Goal: Navigation & Orientation: Find specific page/section

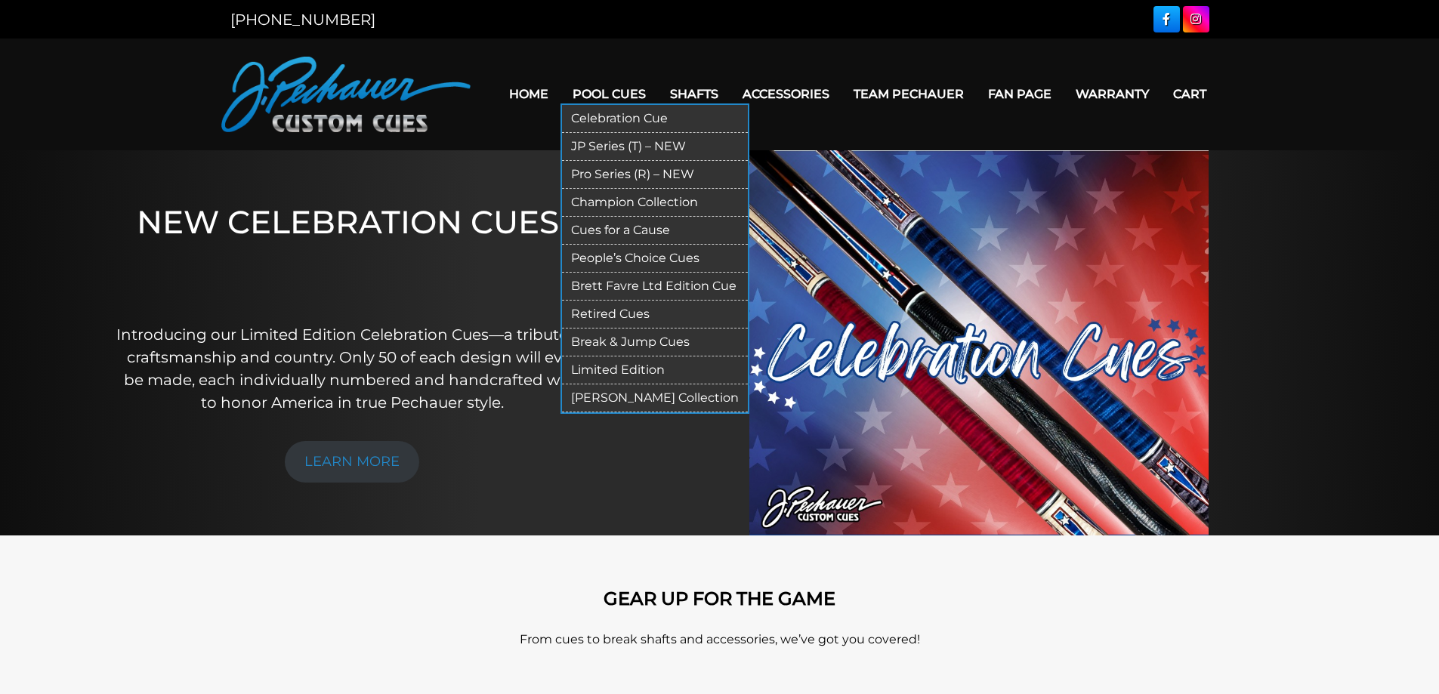
click at [609, 89] on link "Pool Cues" at bounding box center [608, 94] width 97 height 39
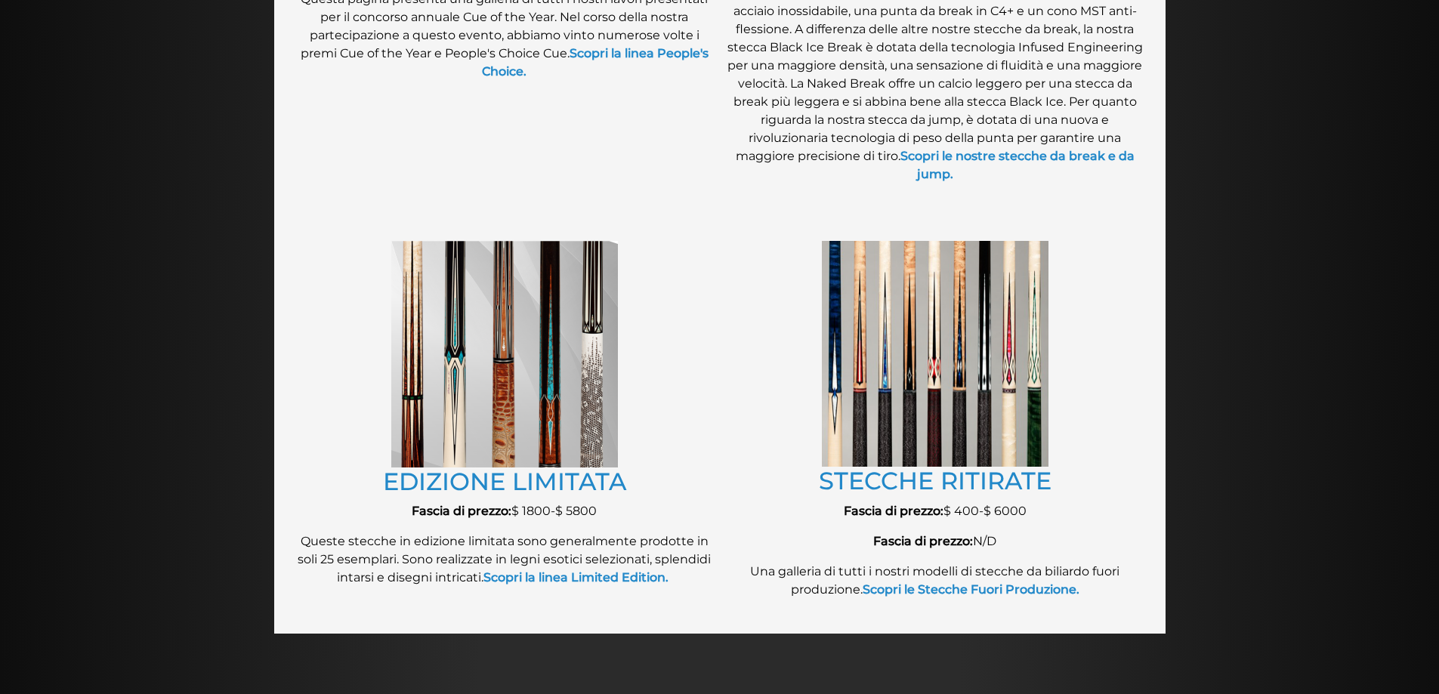
scroll to position [1624, 0]
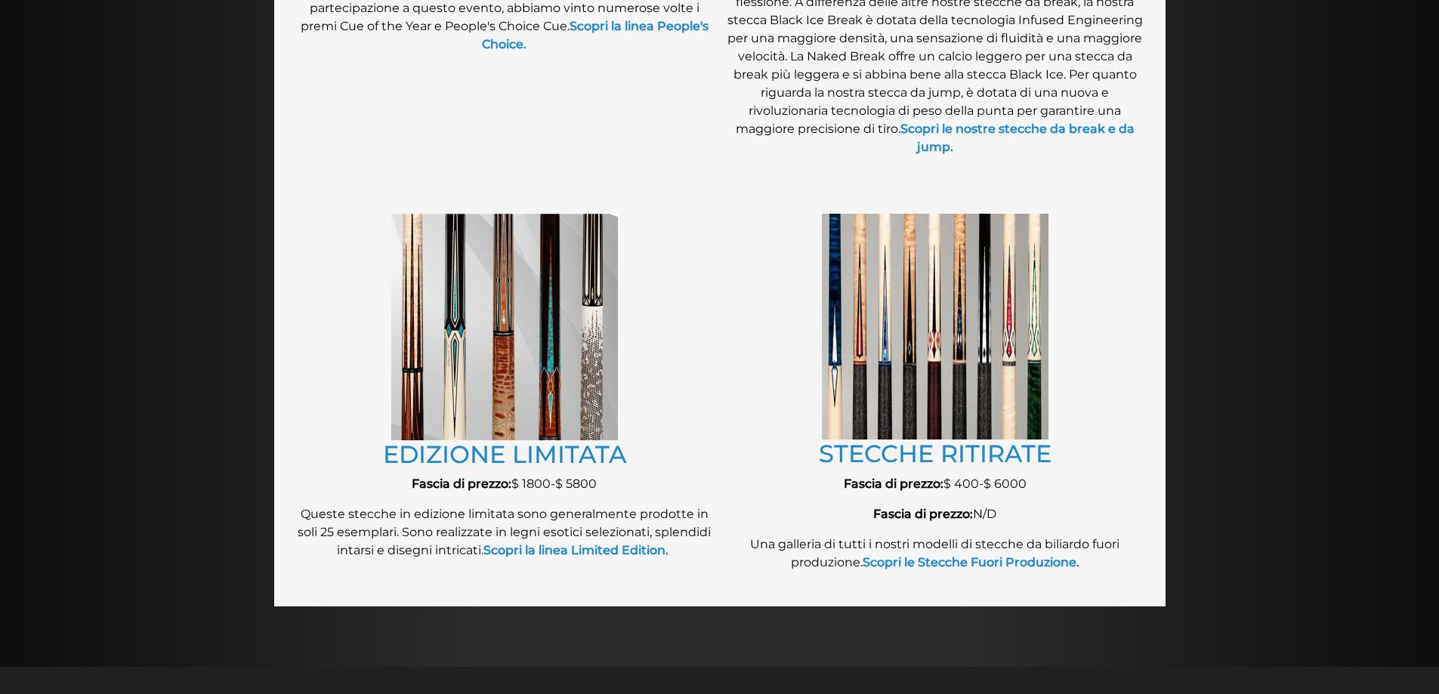
click at [507, 335] on img at bounding box center [504, 327] width 227 height 227
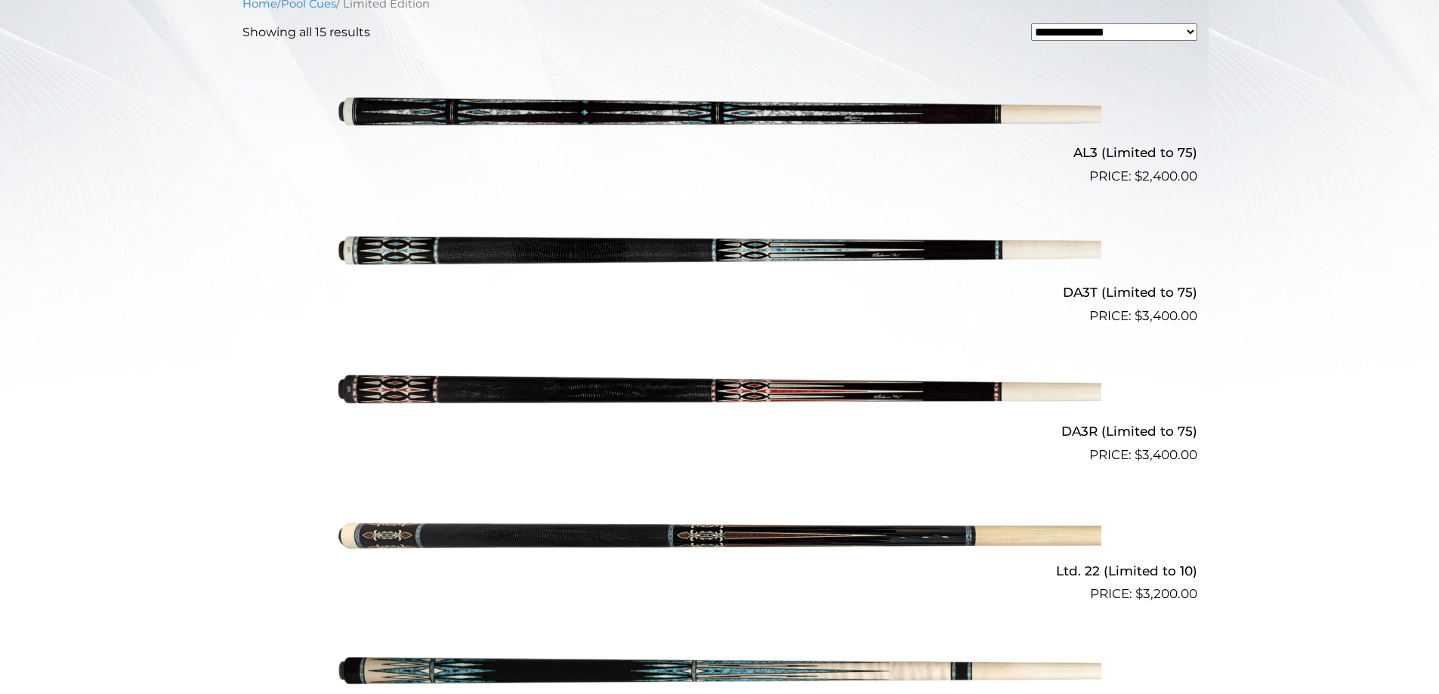
scroll to position [453, 0]
